Goal: Information Seeking & Learning: Learn about a topic

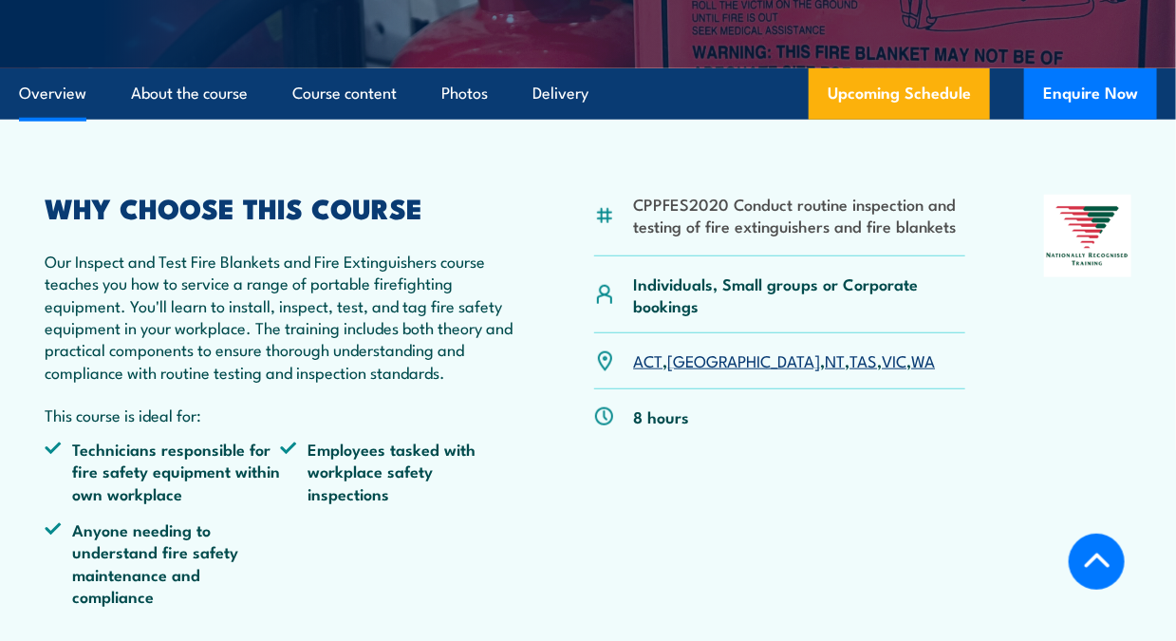
scroll to position [474, 0]
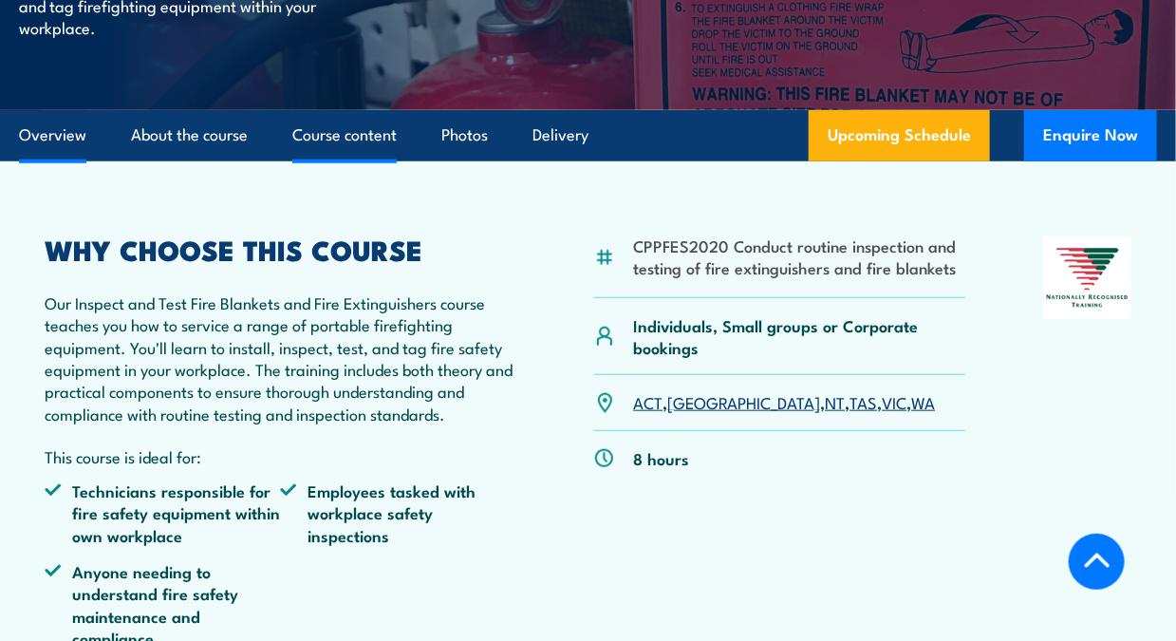
click at [346, 160] on link "Course content" at bounding box center [344, 135] width 104 height 50
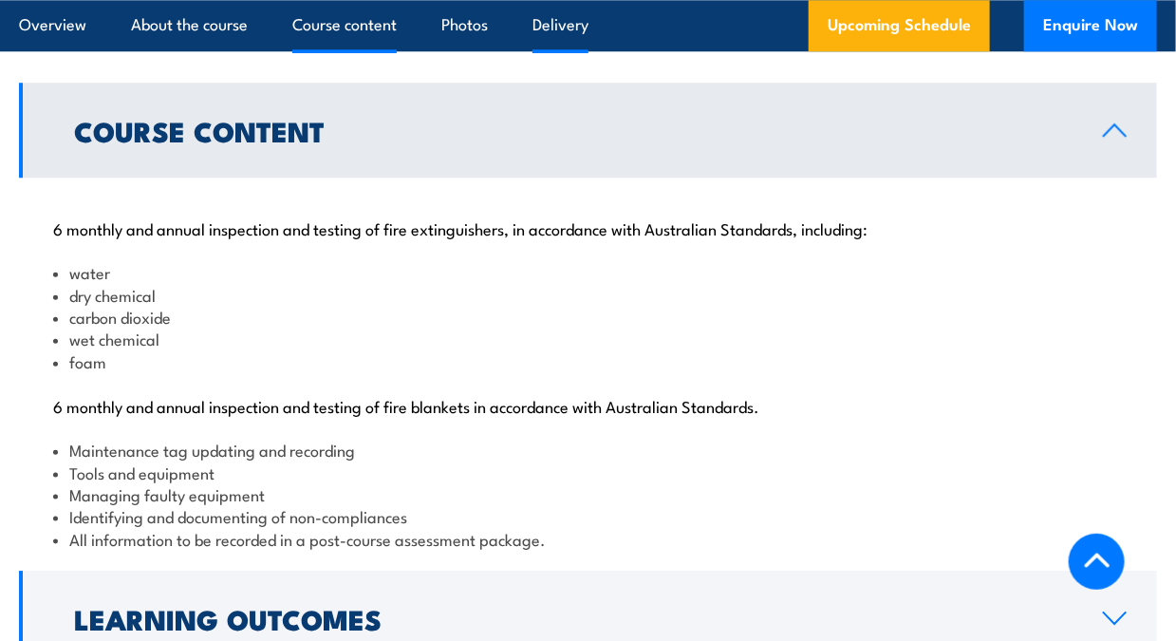
scroll to position [1860, 0]
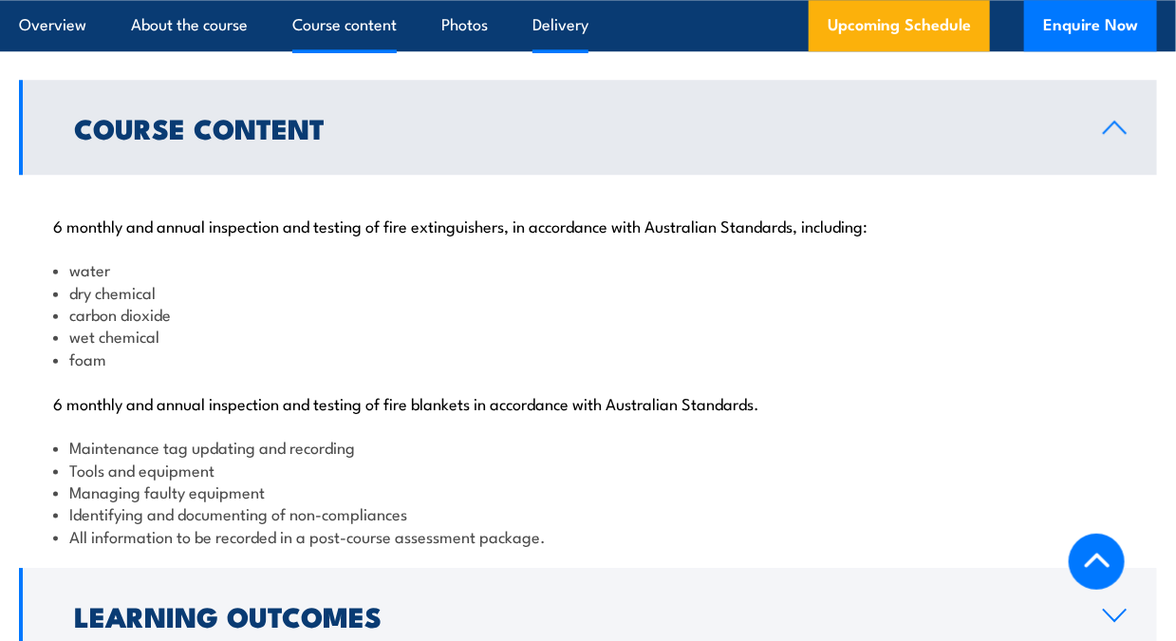
click at [569, 28] on link "Delivery" at bounding box center [561, 25] width 56 height 50
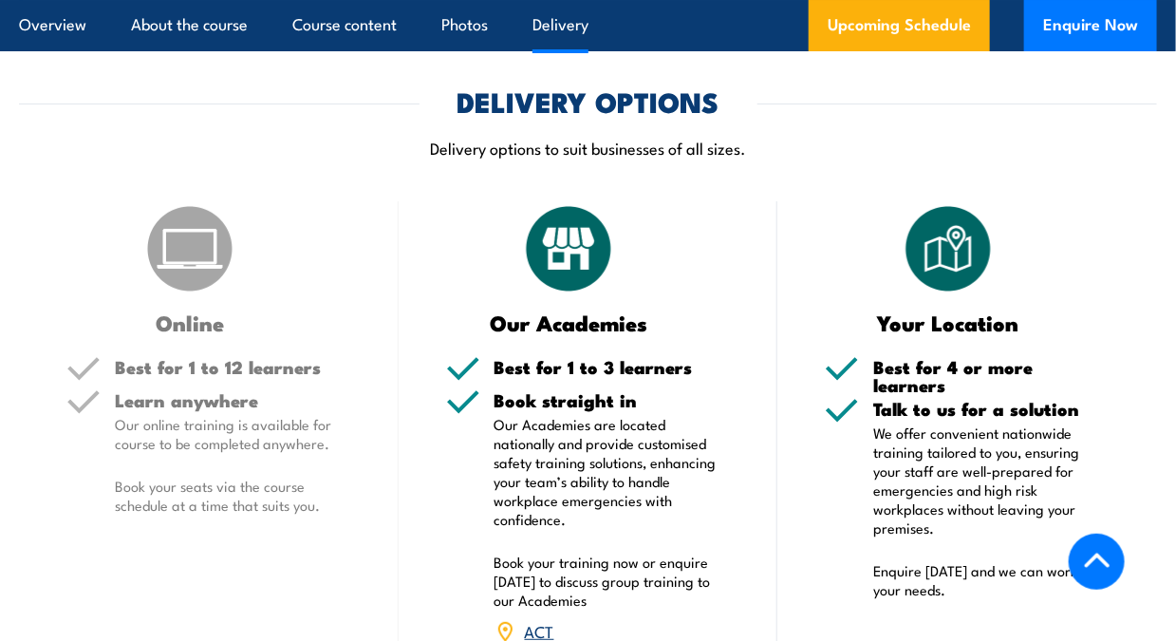
scroll to position [2624, 0]
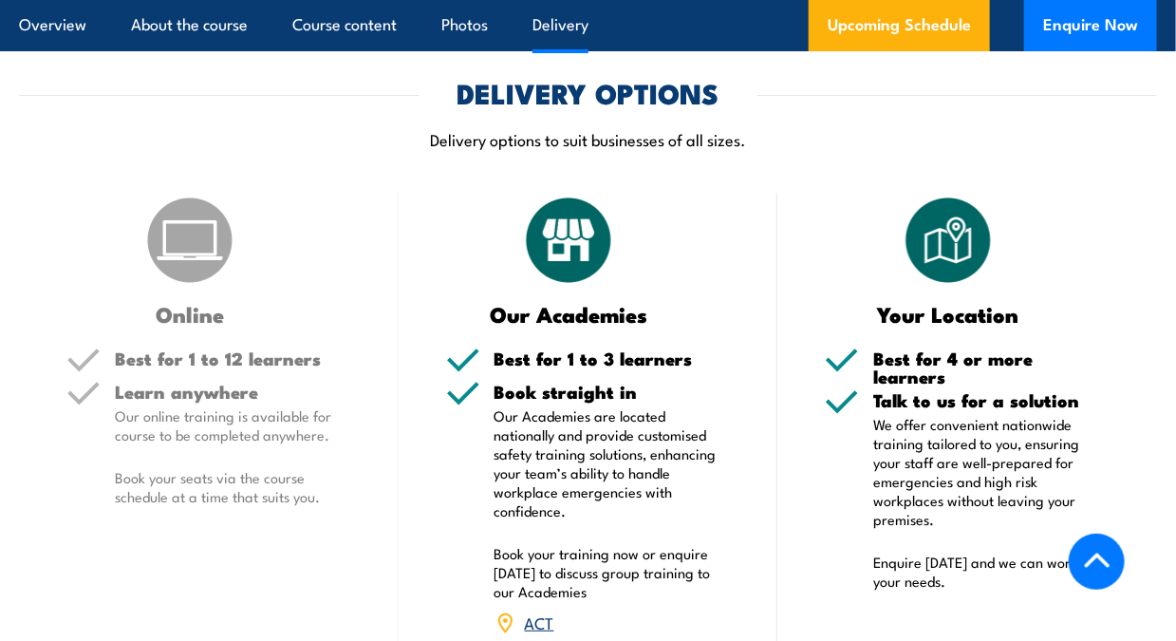
click at [187, 288] on img at bounding box center [189, 240] width 95 height 95
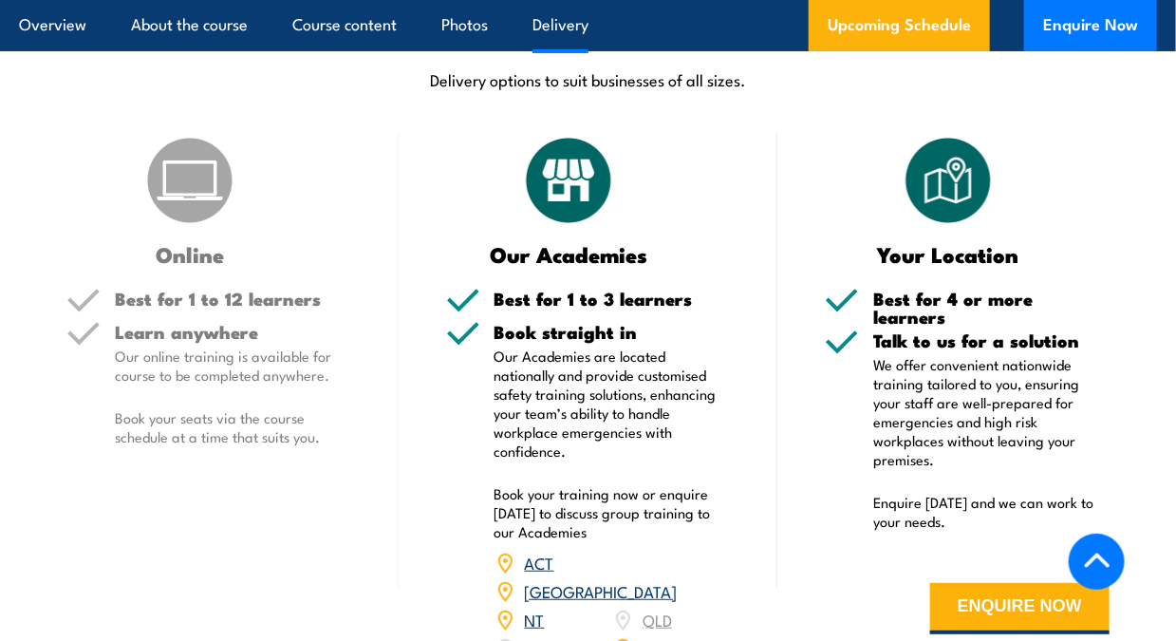
scroll to position [2719, 0]
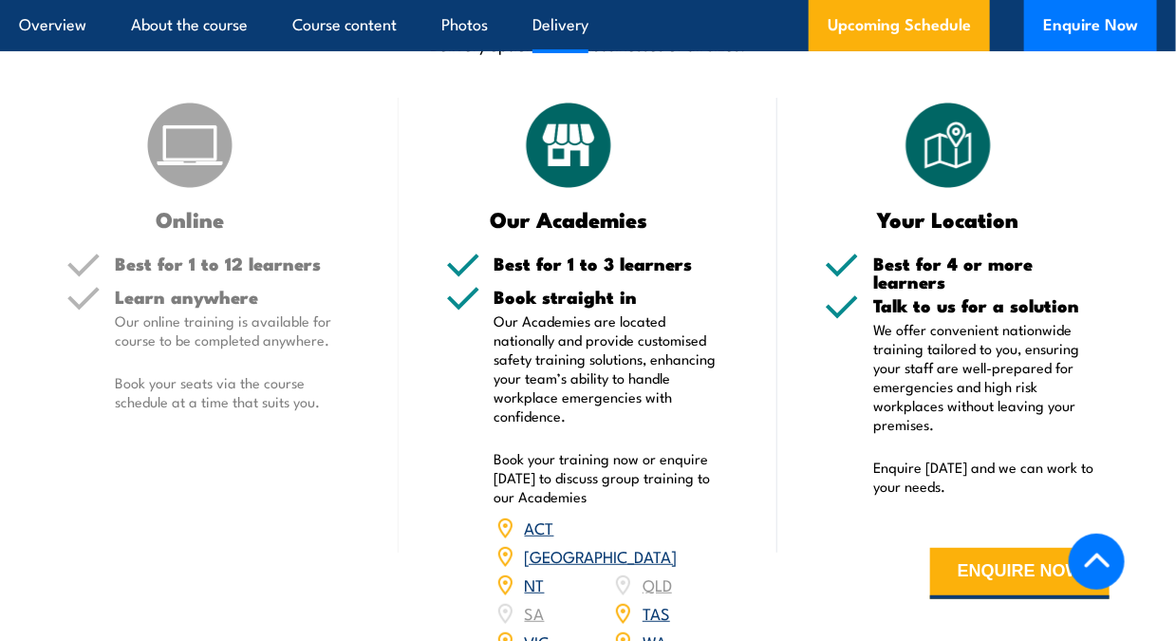
click at [667, 544] on link "[GEOGRAPHIC_DATA]" at bounding box center [601, 555] width 153 height 23
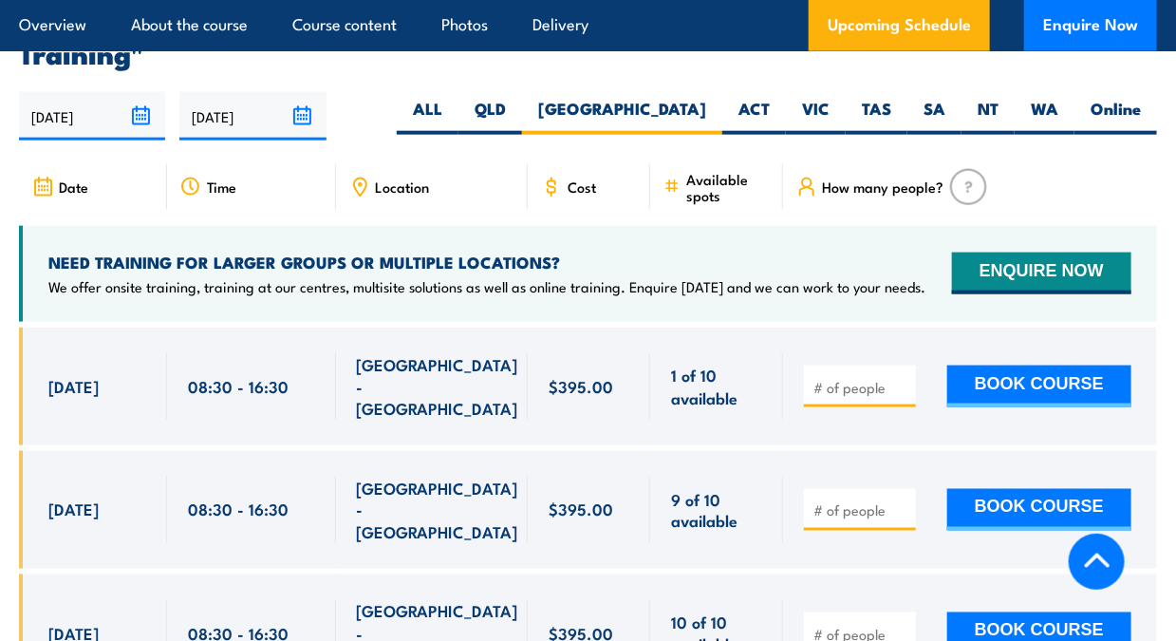
scroll to position [3471, 0]
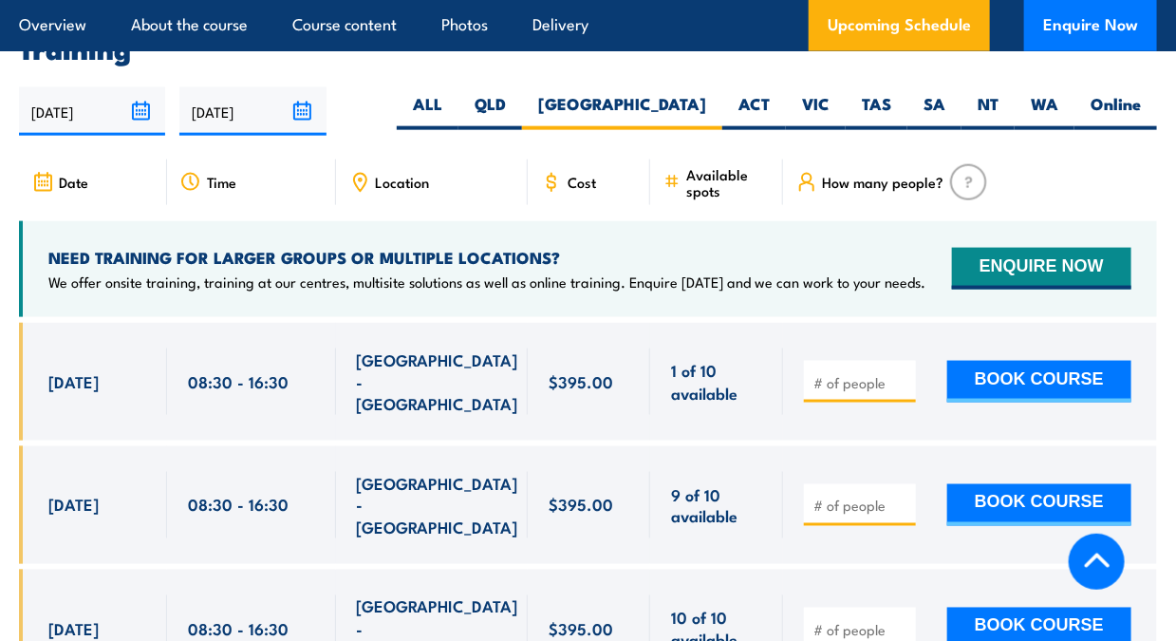
click at [587, 178] on span "Cost" at bounding box center [582, 182] width 28 height 16
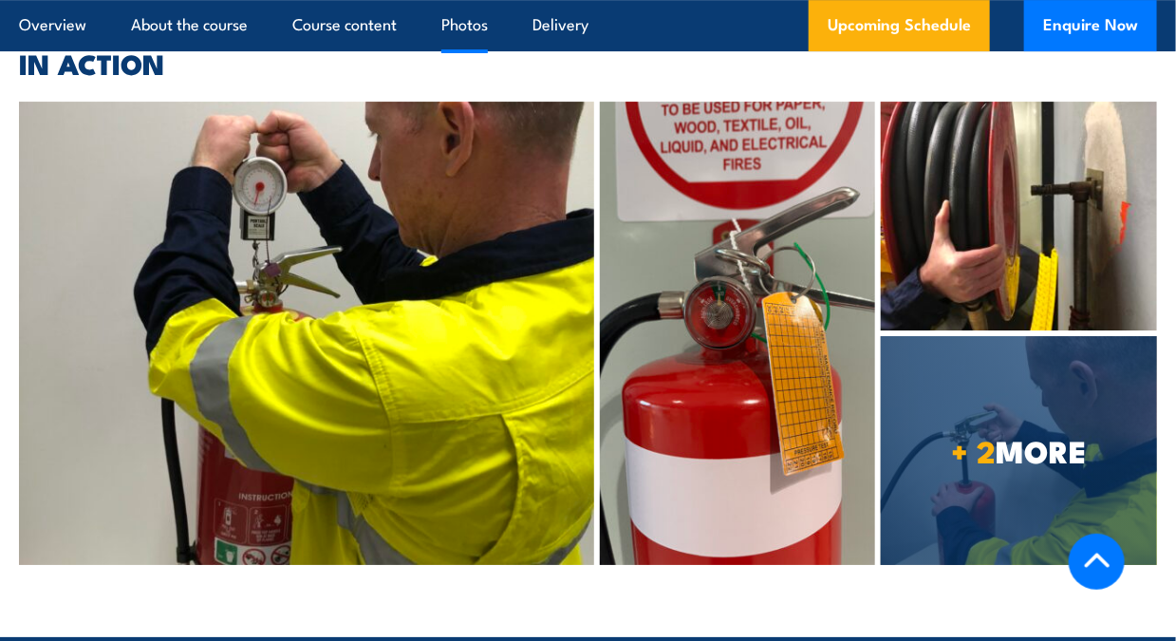
scroll to position [4991, 0]
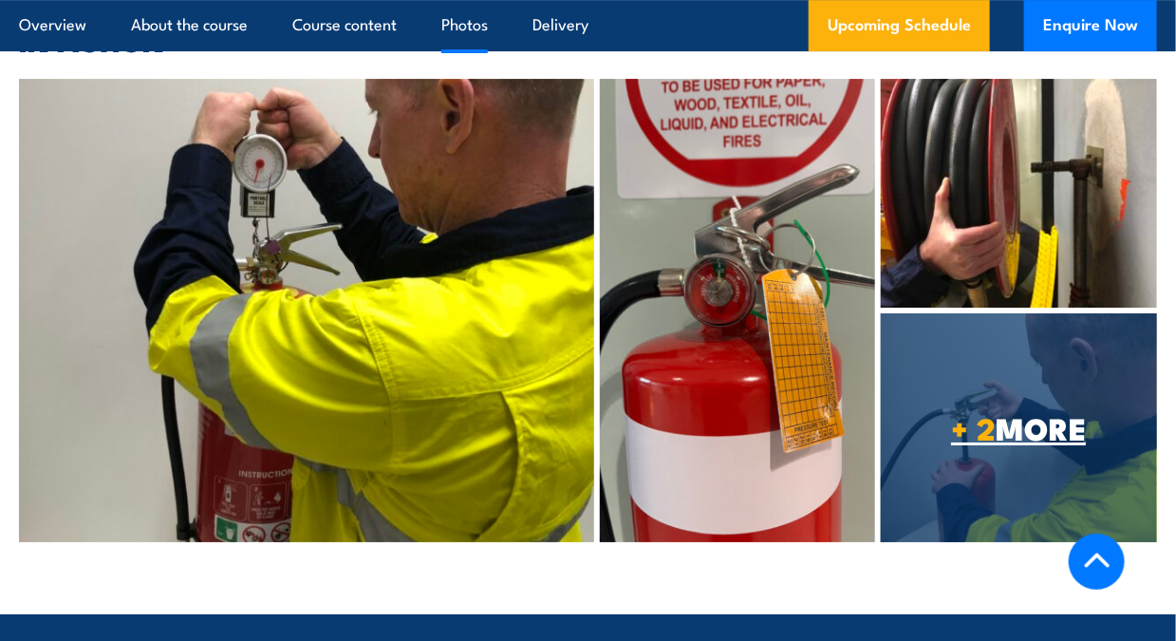
click at [1022, 414] on span "+ 2 MORE" at bounding box center [1019, 427] width 276 height 27
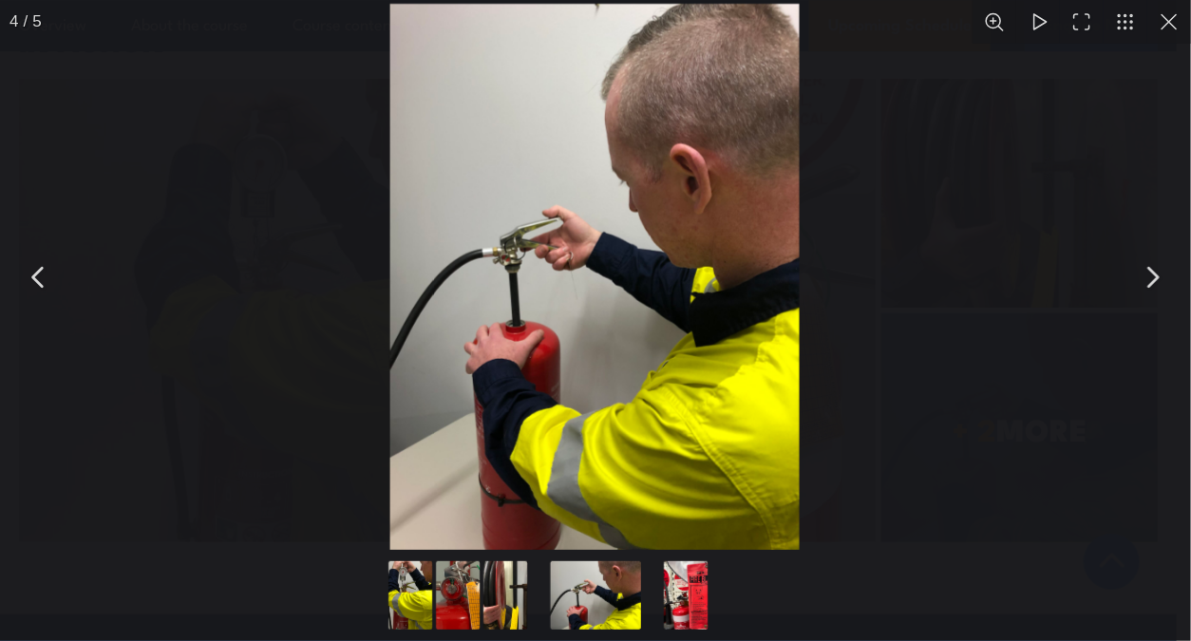
click at [1152, 281] on button "You can close this modal content with the ESC key" at bounding box center [1151, 277] width 47 height 47
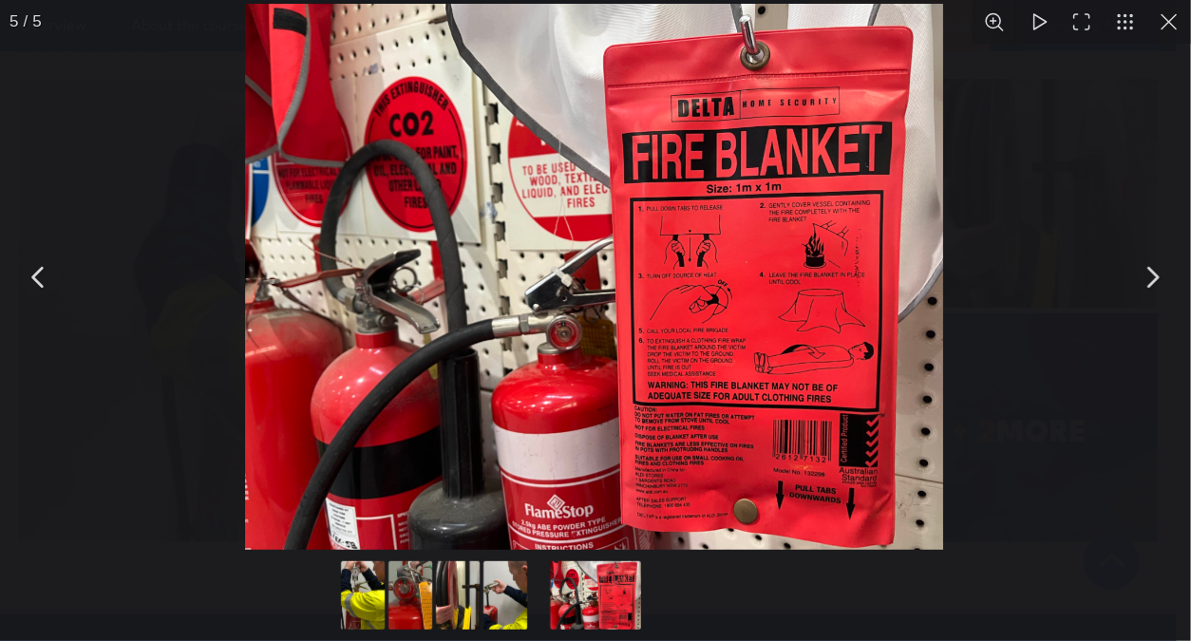
click at [1153, 275] on button "You can close this modal content with the ESC key" at bounding box center [1151, 277] width 47 height 47
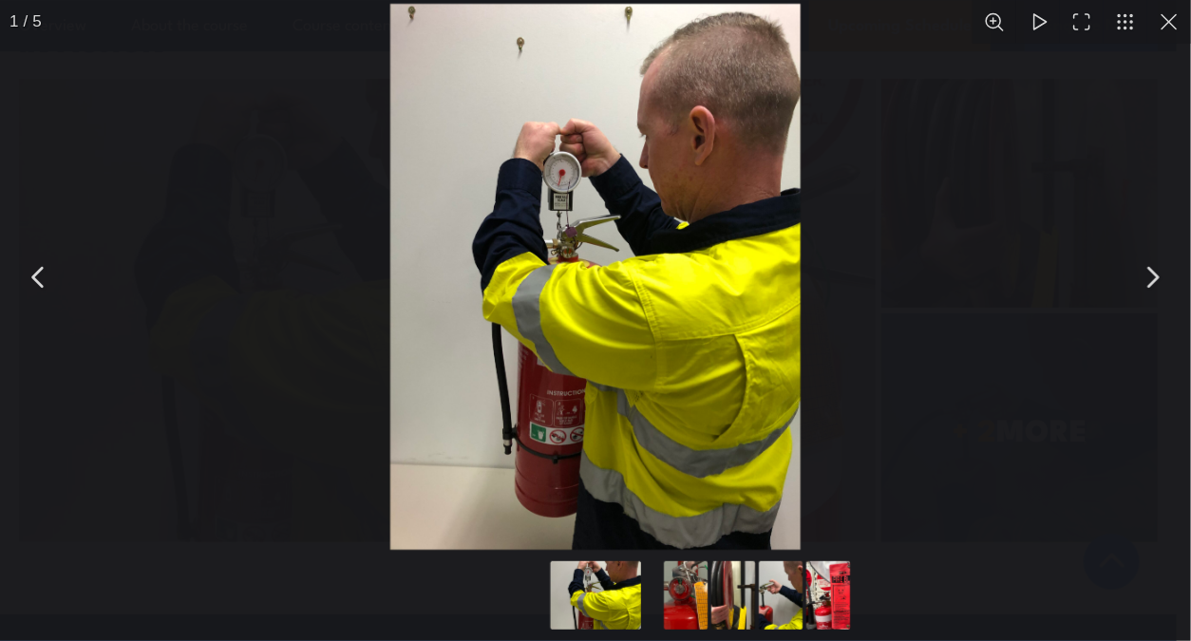
click at [1167, 19] on button "You can close this modal content with the ESC key" at bounding box center [1169, 22] width 44 height 44
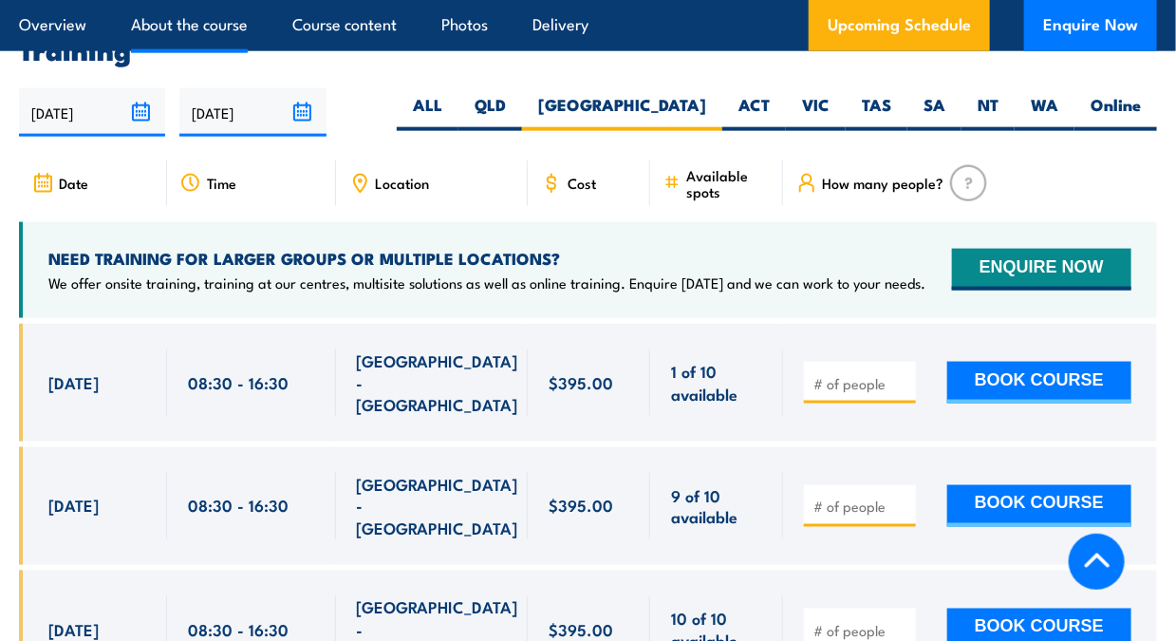
scroll to position [3471, 0]
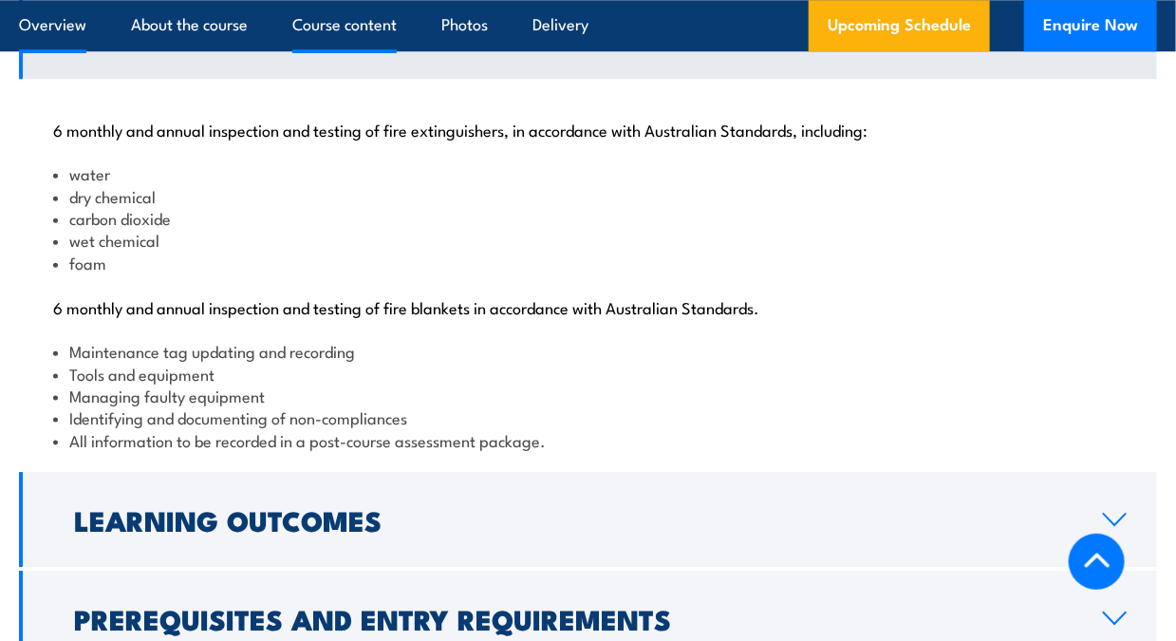
scroll to position [1926, 0]
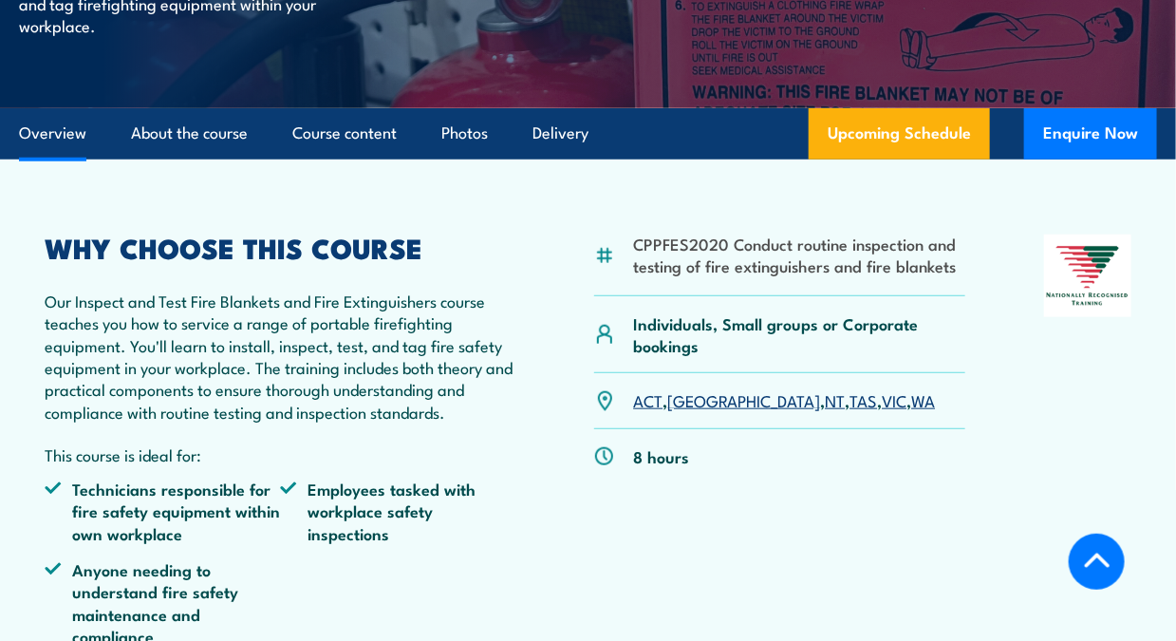
scroll to position [475, 0]
